Goal: Information Seeking & Learning: Learn about a topic

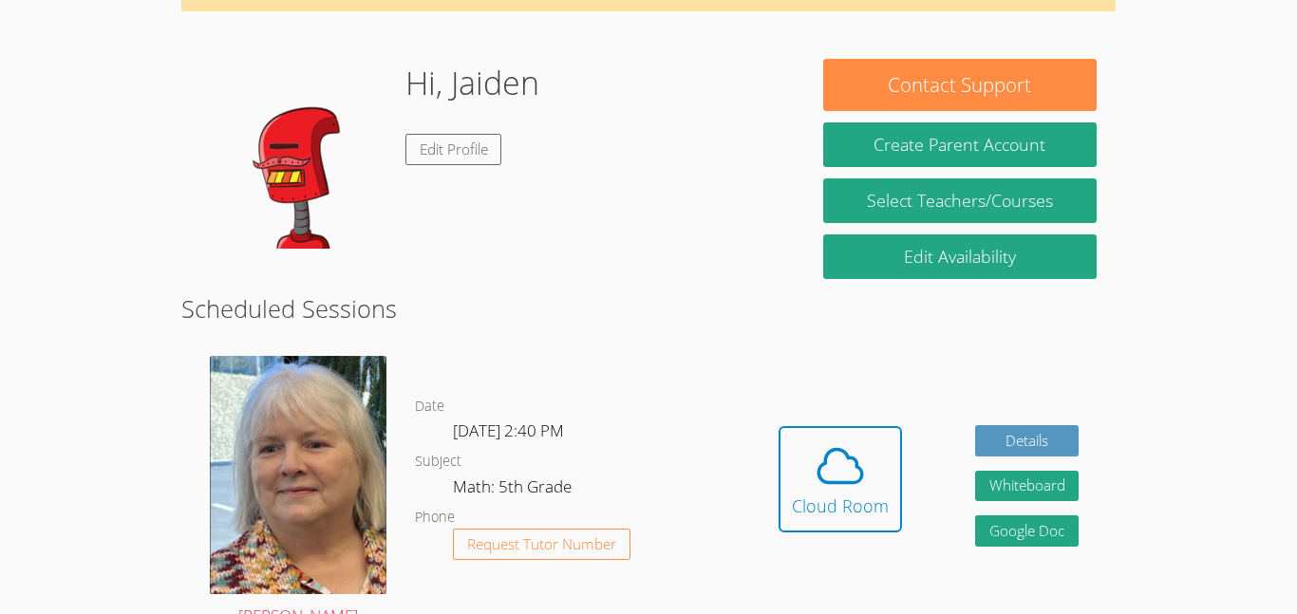
scroll to position [126, 0]
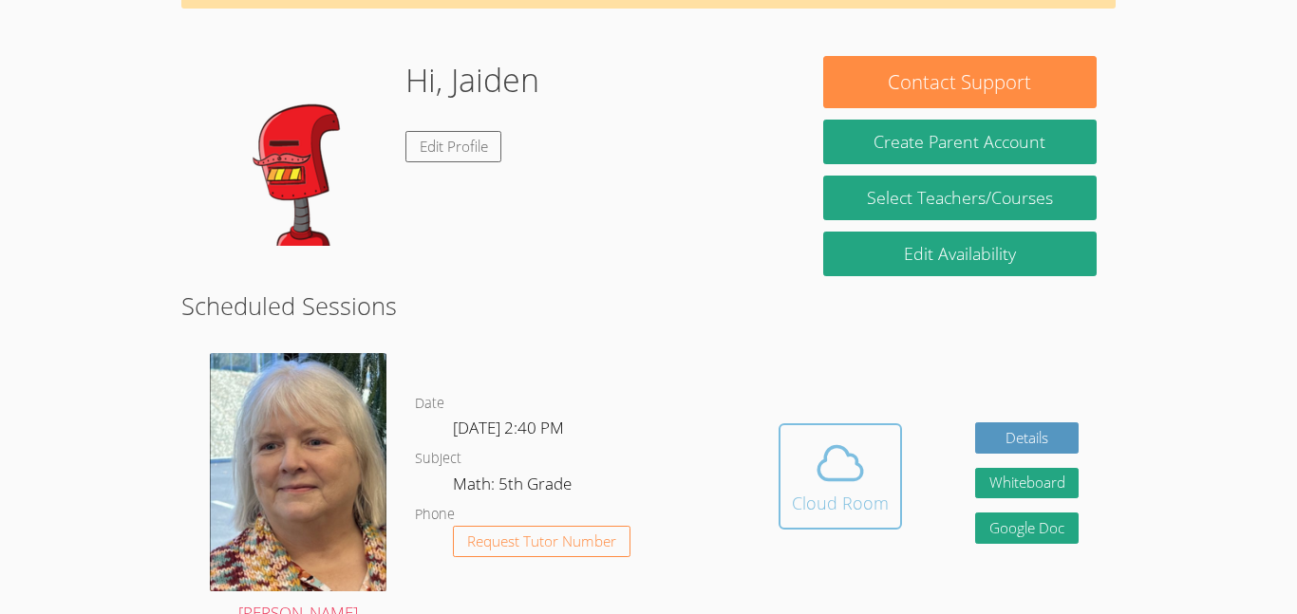
click at [859, 472] on icon at bounding box center [840, 462] width 44 height 33
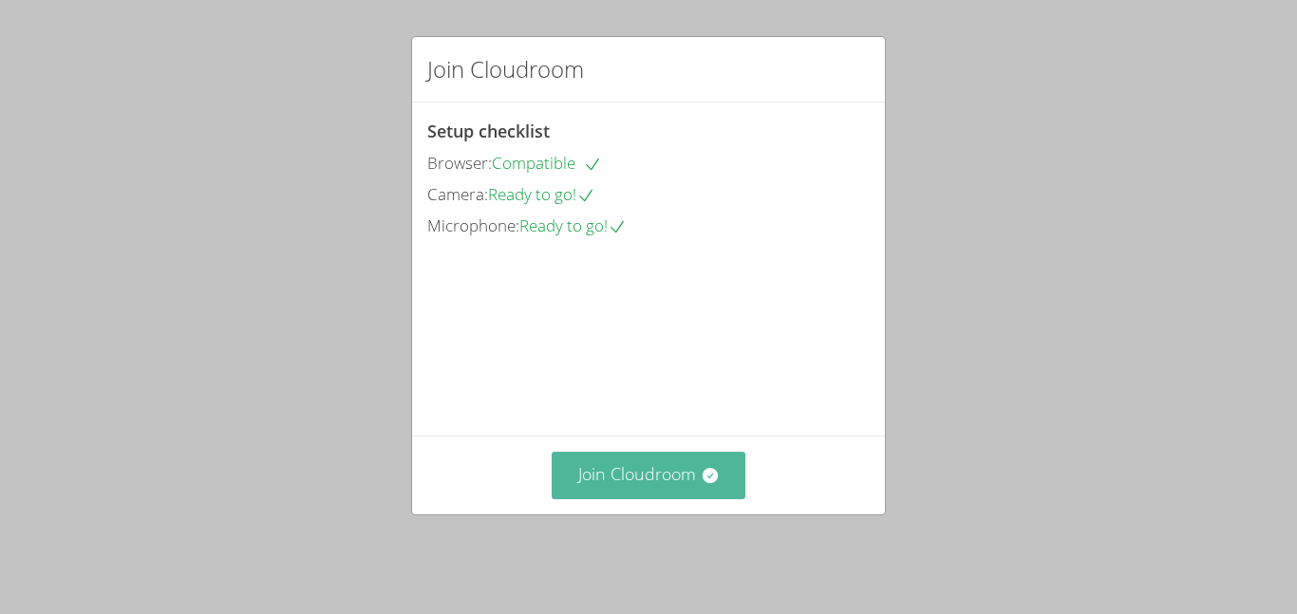
click at [687, 498] on button "Join Cloudroom" at bounding box center [648, 475] width 195 height 47
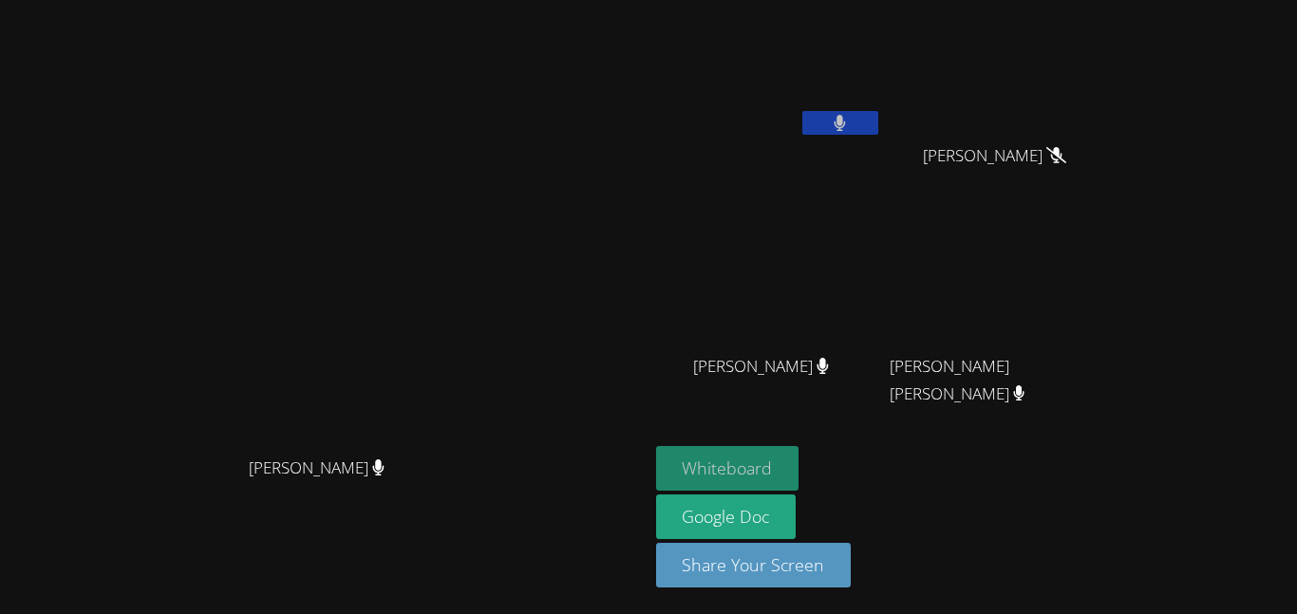
click at [799, 456] on button "Whiteboard" at bounding box center [727, 468] width 143 height 45
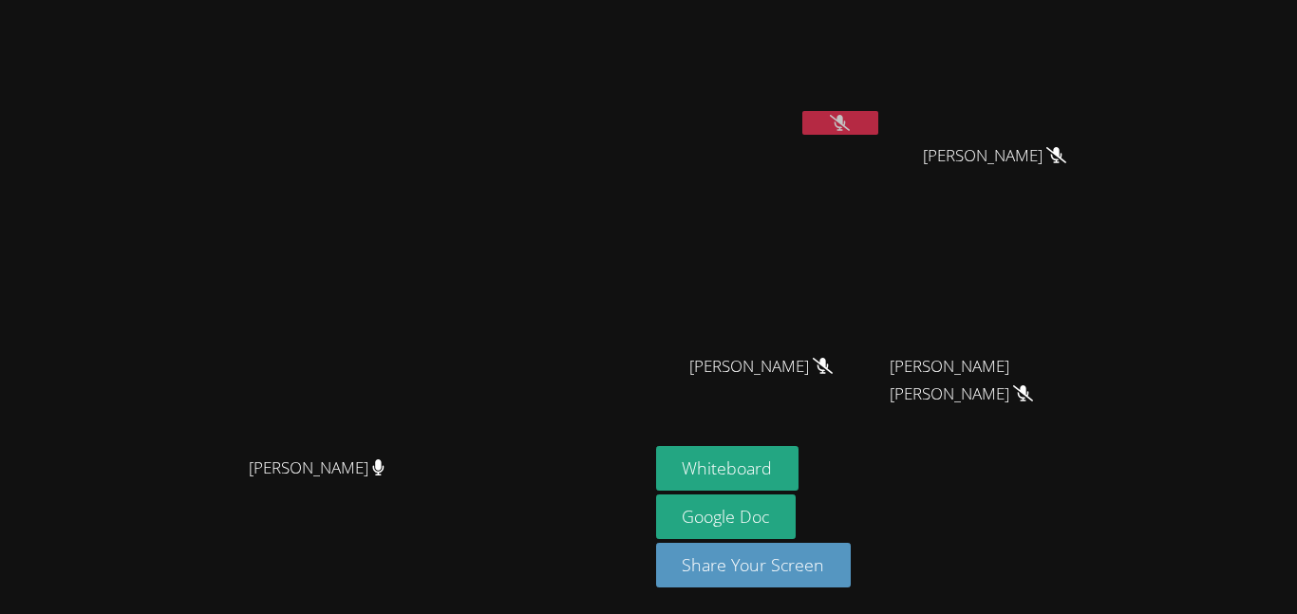
click at [878, 118] on button at bounding box center [840, 123] width 76 height 24
click at [878, 112] on button at bounding box center [840, 123] width 76 height 24
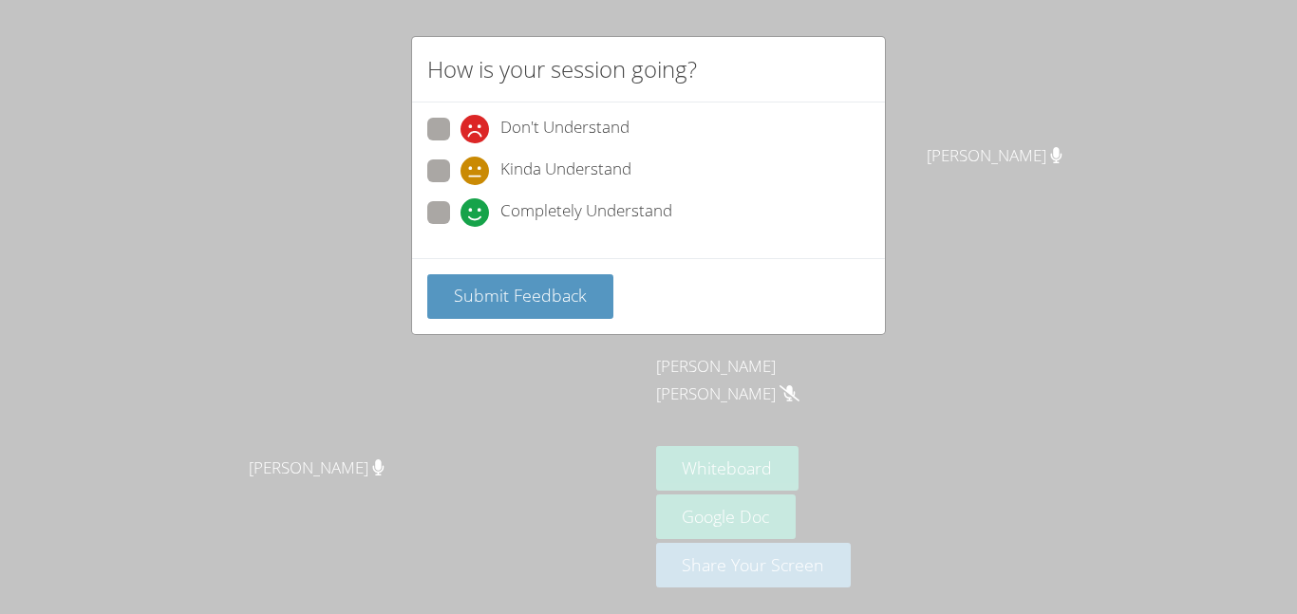
click at [460, 227] on span at bounding box center [460, 227] width 0 height 0
click at [460, 215] on input "Completely Understand" at bounding box center [468, 209] width 16 height 16
radio input "true"
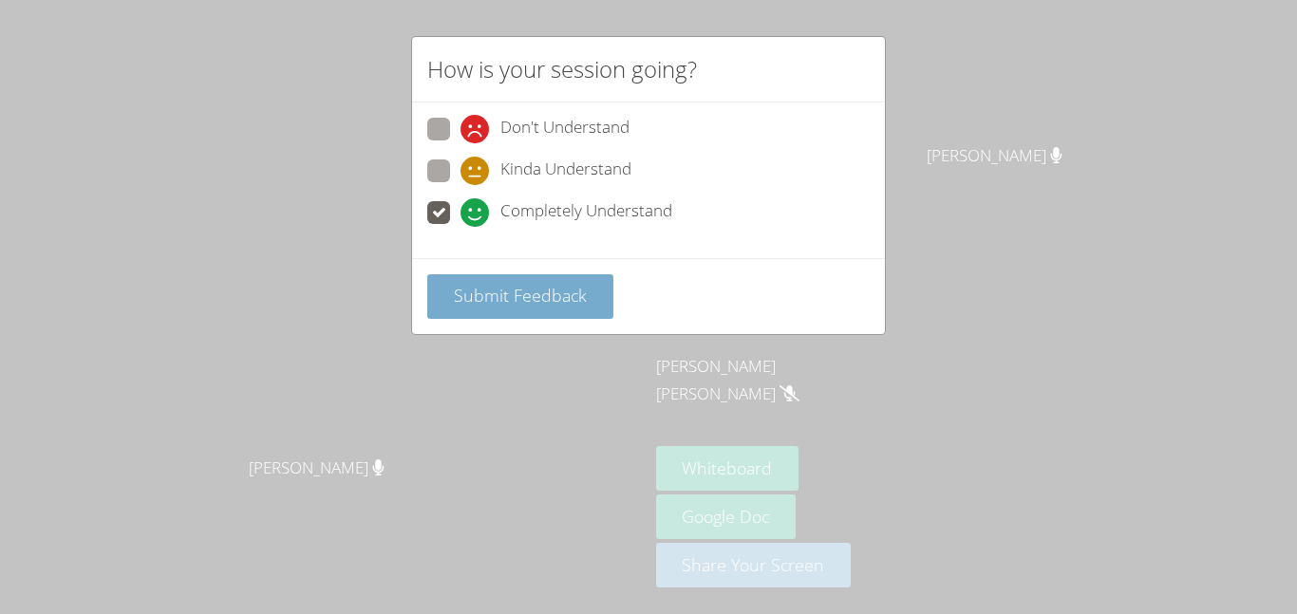
click at [491, 287] on span "Submit Feedback" at bounding box center [520, 295] width 133 height 23
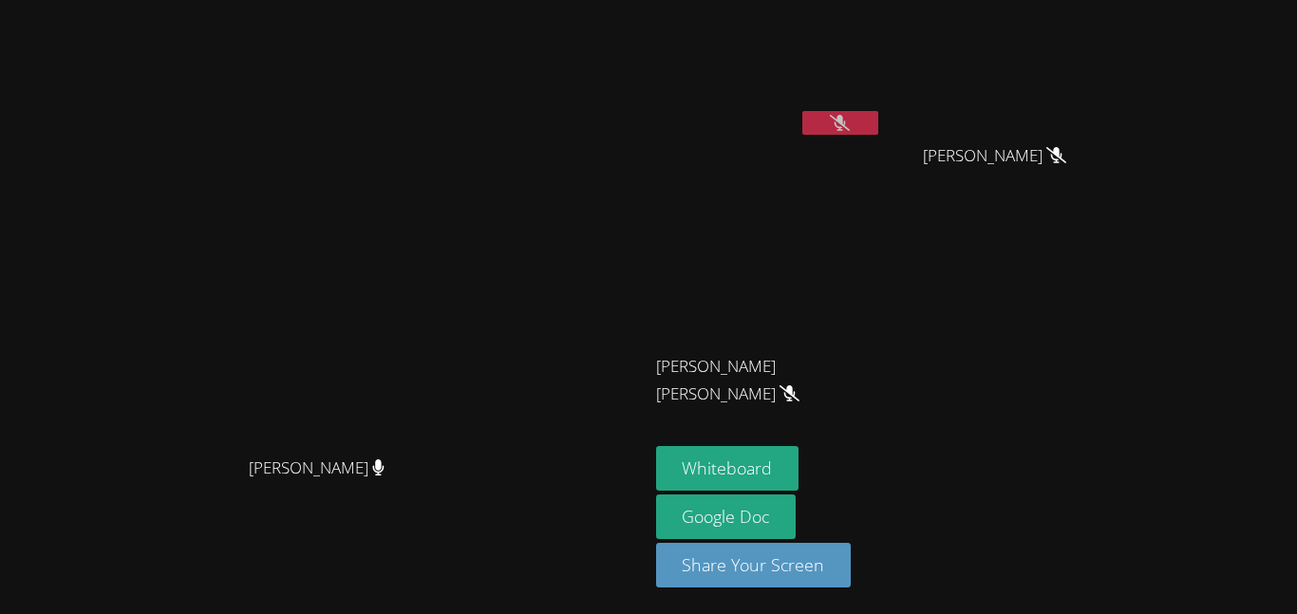
click at [878, 126] on button at bounding box center [840, 123] width 76 height 24
click at [878, 128] on button at bounding box center [840, 123] width 76 height 24
